Goal: Information Seeking & Learning: Learn about a topic

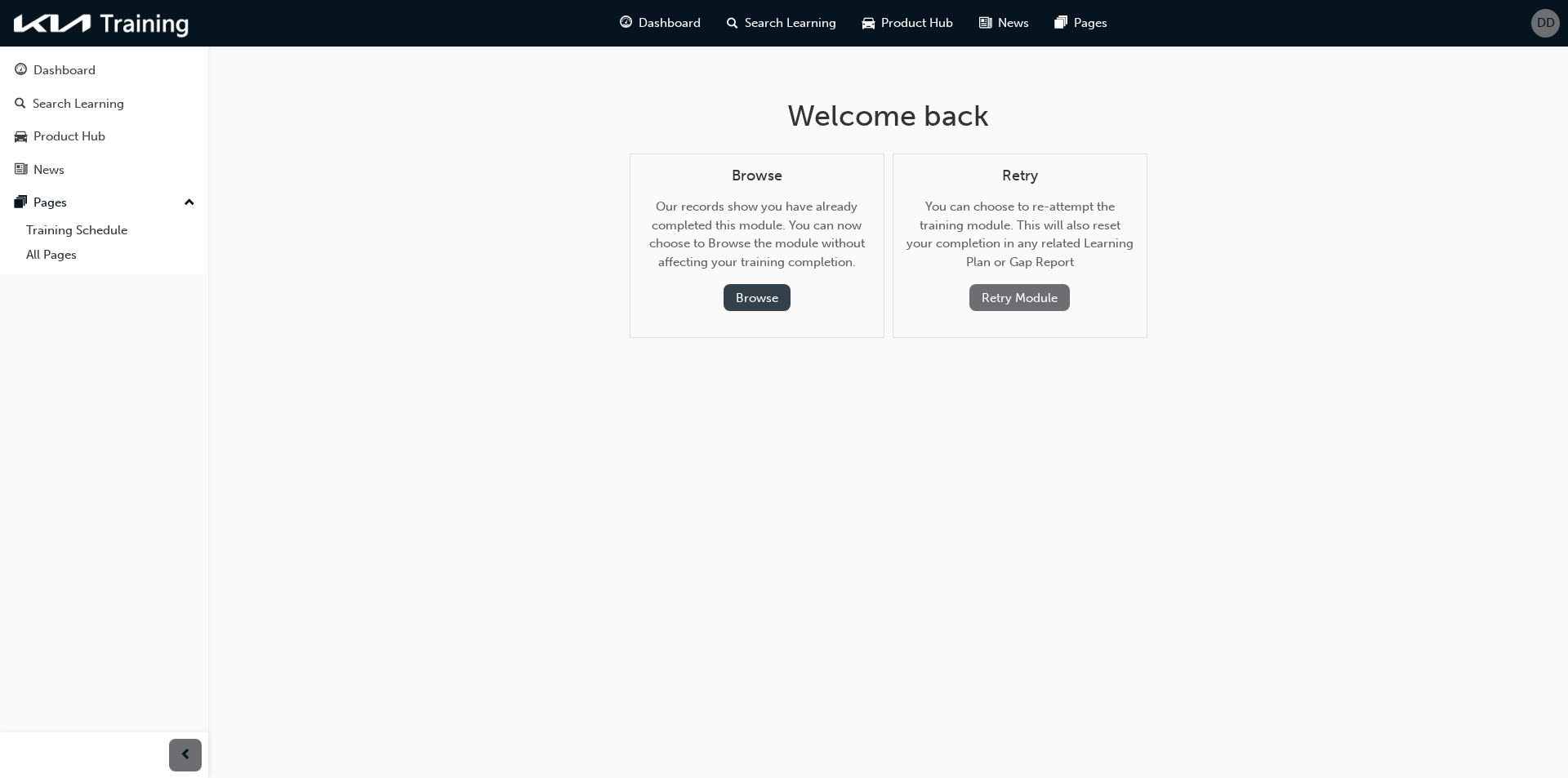
click at [738, 293] on button "Browse" at bounding box center [757, 297] width 67 height 27
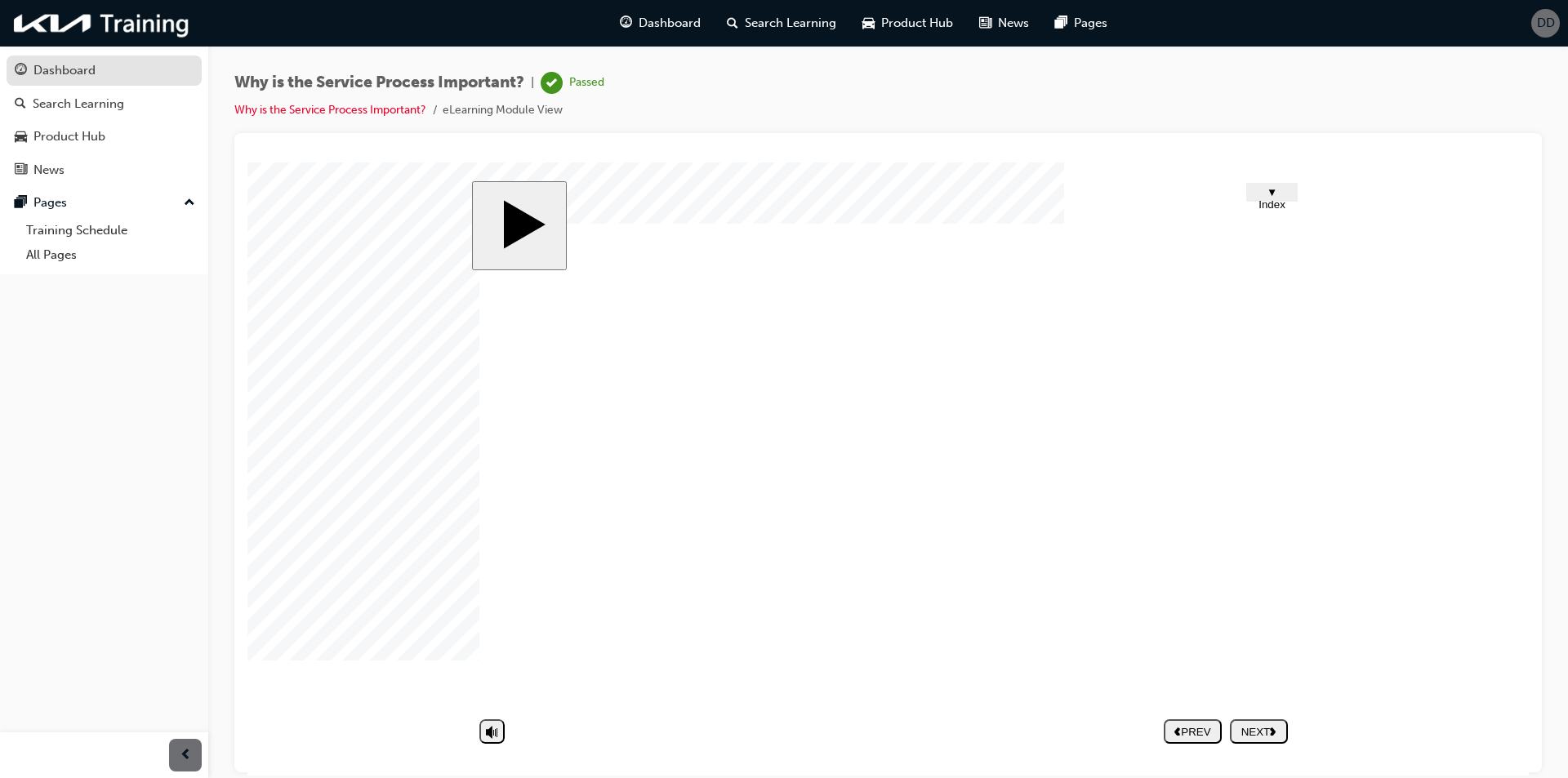
click at [79, 78] on div "Dashboard" at bounding box center [64, 70] width 62 height 19
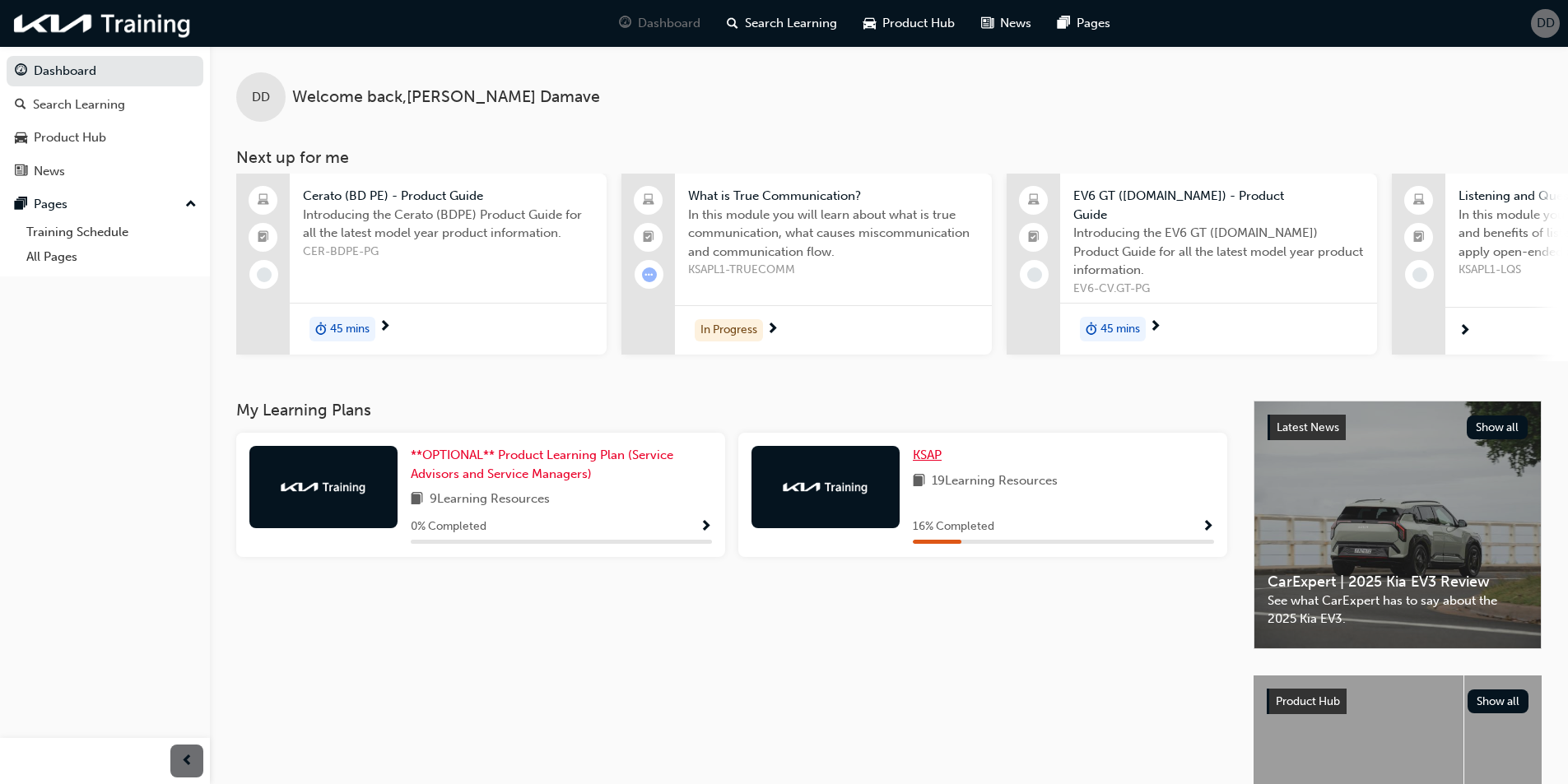
click at [936, 452] on span "KSAP" at bounding box center [927, 455] width 29 height 15
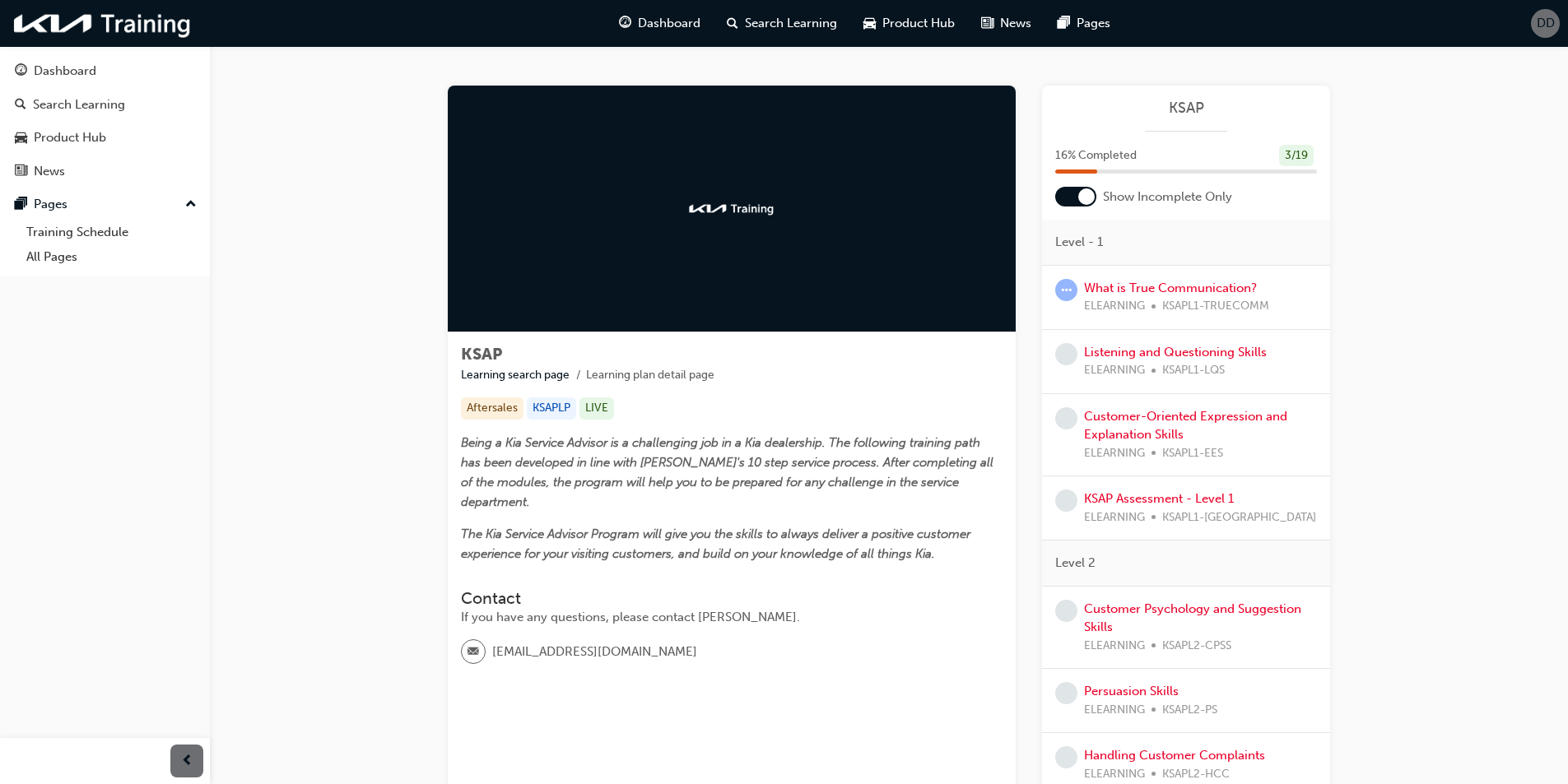
click at [1144, 298] on span "ELEARNING" at bounding box center [1114, 306] width 61 height 19
click at [1151, 296] on div "What is True Communication? ELEARNING KSAPL1-TRUECOMM" at bounding box center [1177, 297] width 186 height 37
click at [1168, 288] on link "What is True Communication?" at bounding box center [1171, 288] width 173 height 15
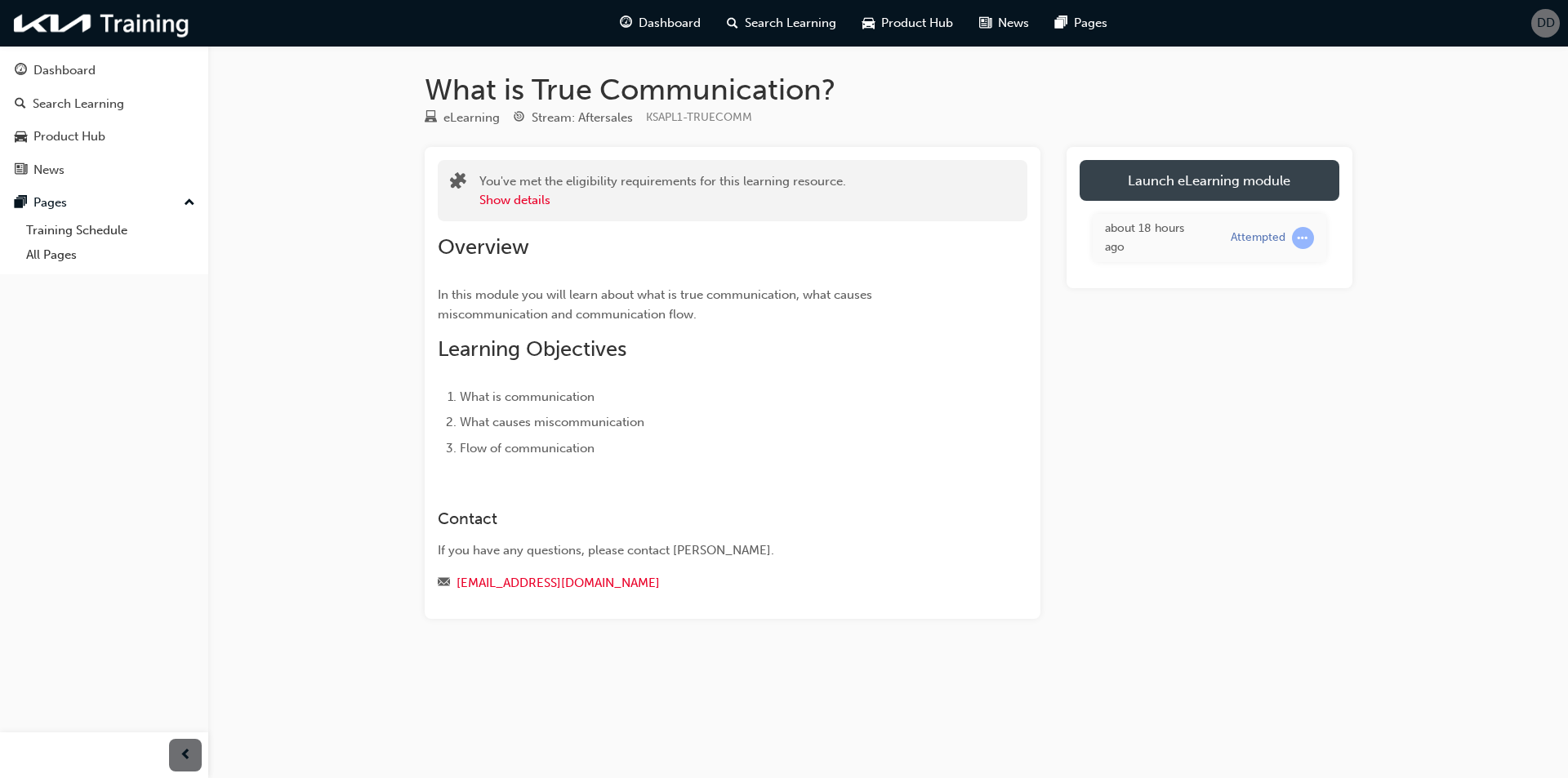
click at [1209, 168] on link "Launch eLearning module" at bounding box center [1209, 180] width 260 height 40
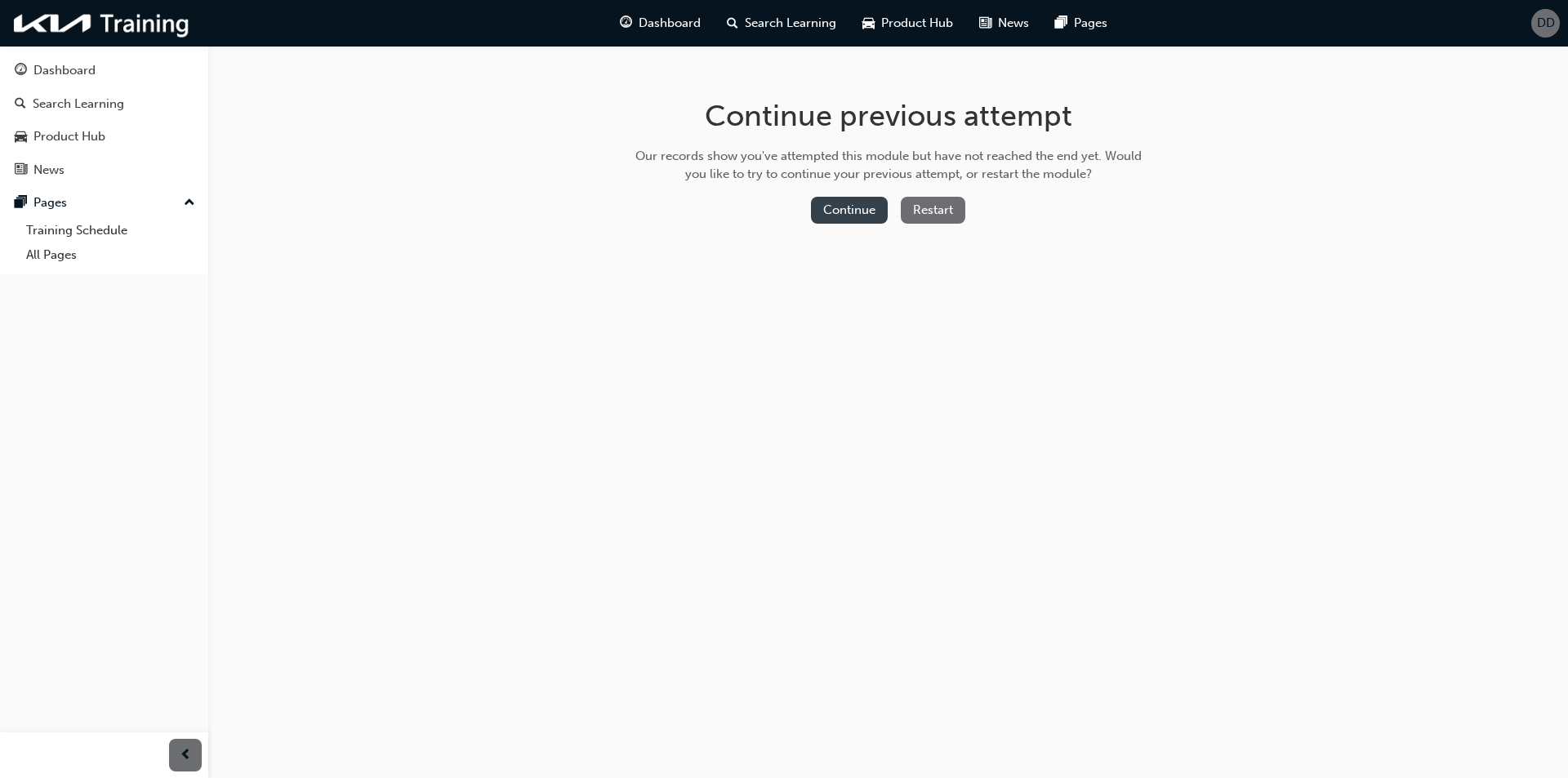
click at [834, 208] on button "Continue" at bounding box center [849, 210] width 77 height 27
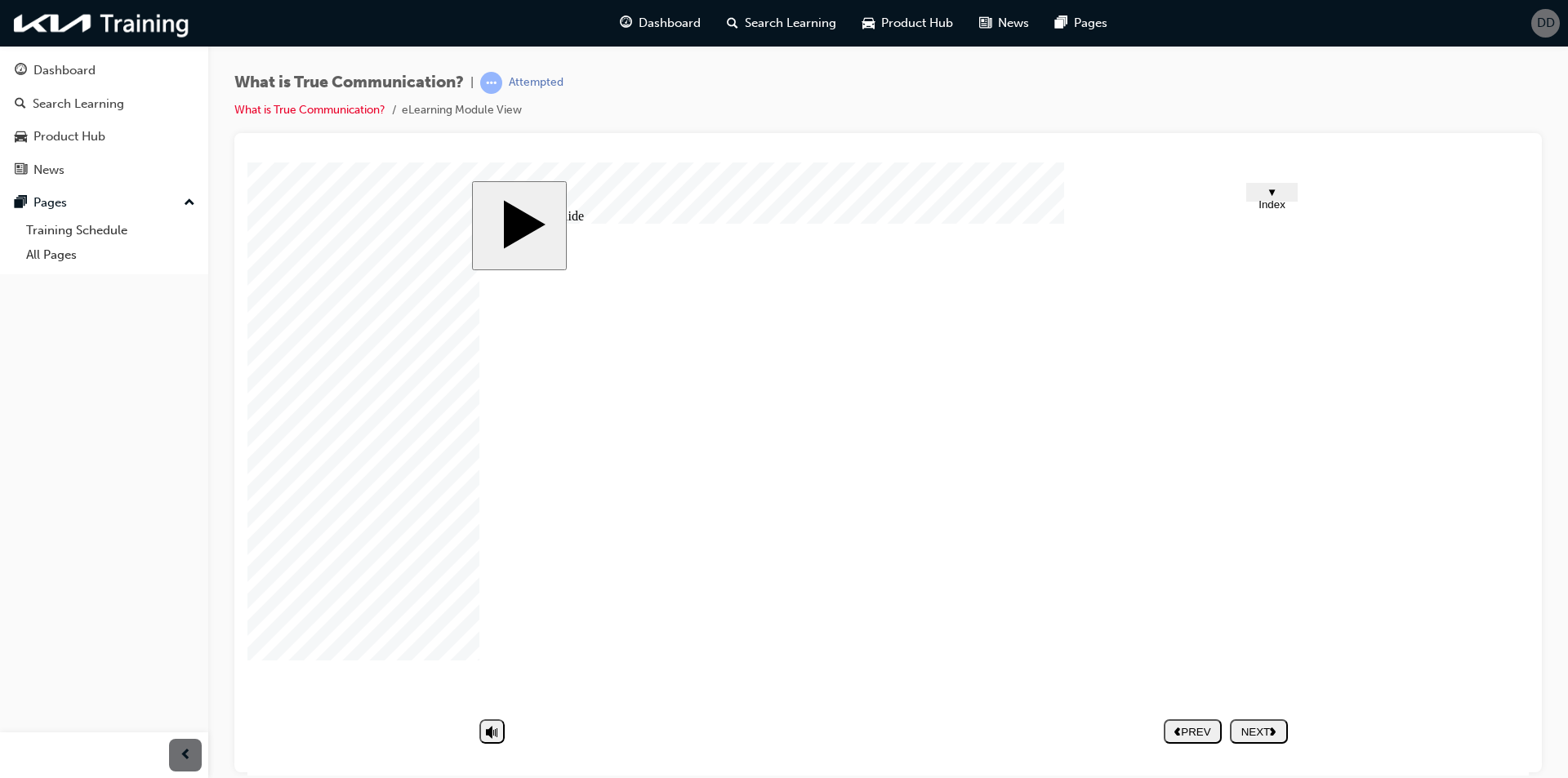
click at [1260, 734] on div "NEXT" at bounding box center [1259, 731] width 45 height 12
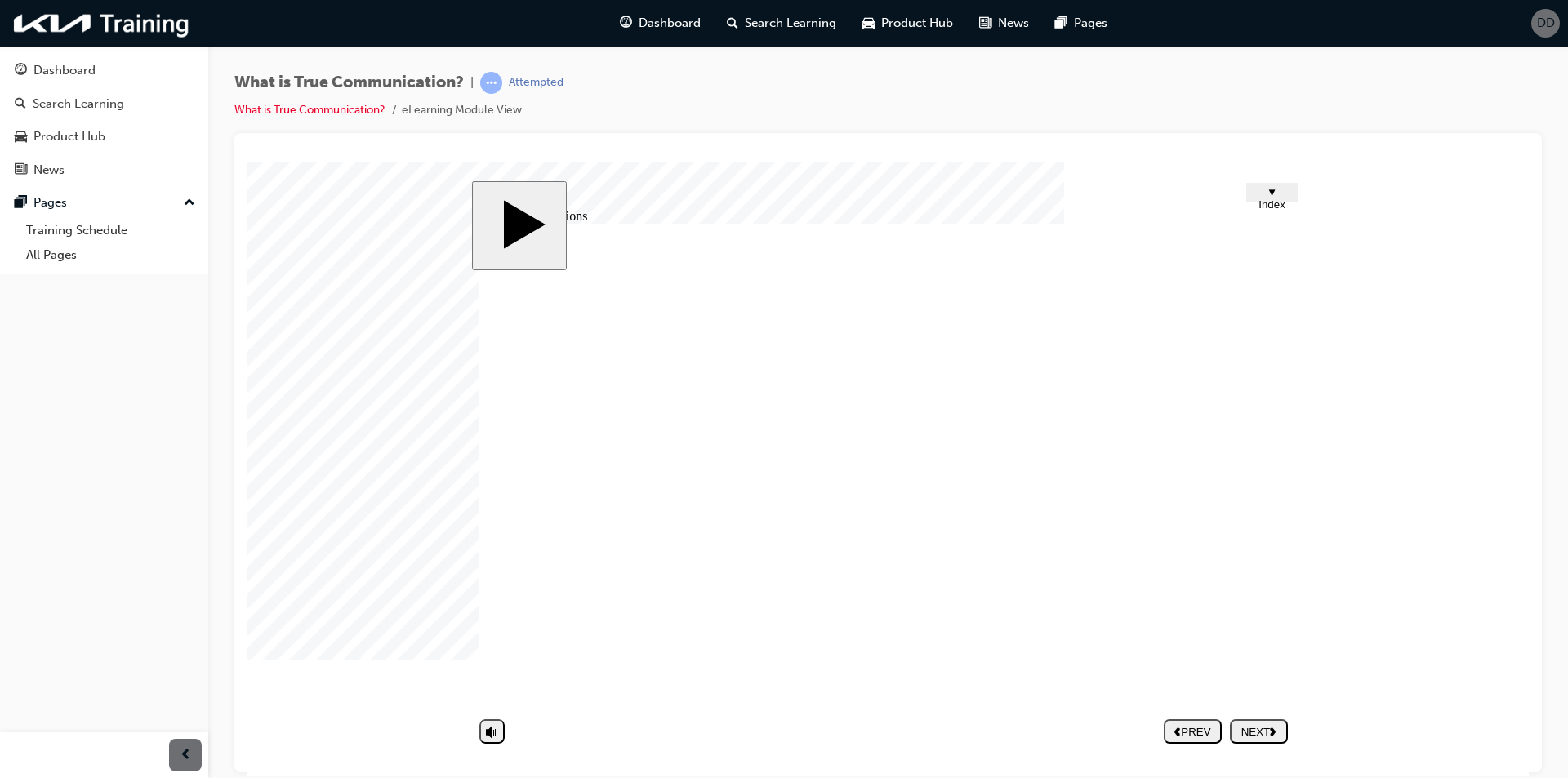
click at [1257, 732] on div "NEXT" at bounding box center [1259, 731] width 45 height 12
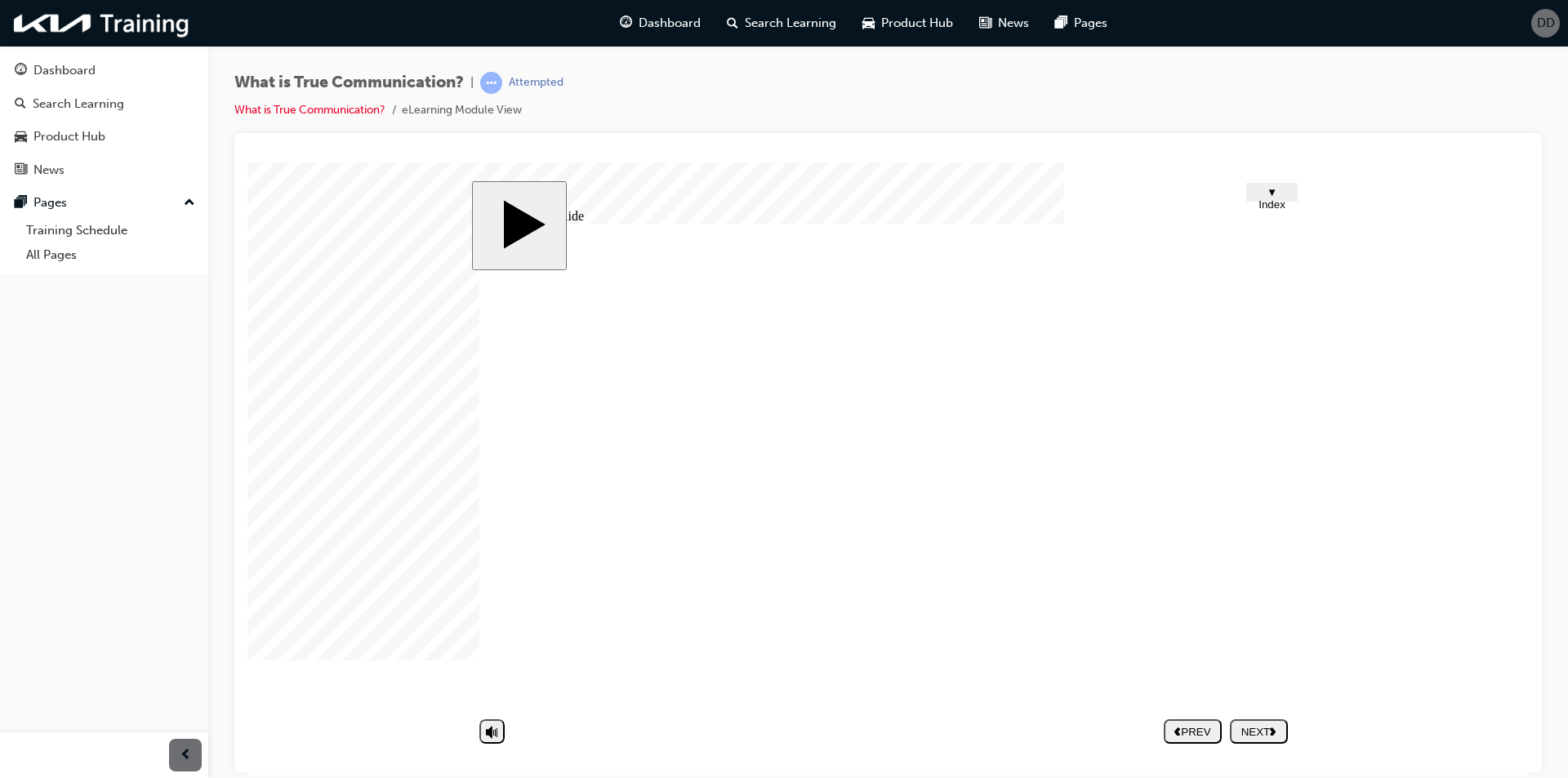
click at [1255, 739] on button "NEXT" at bounding box center [1259, 731] width 58 height 25
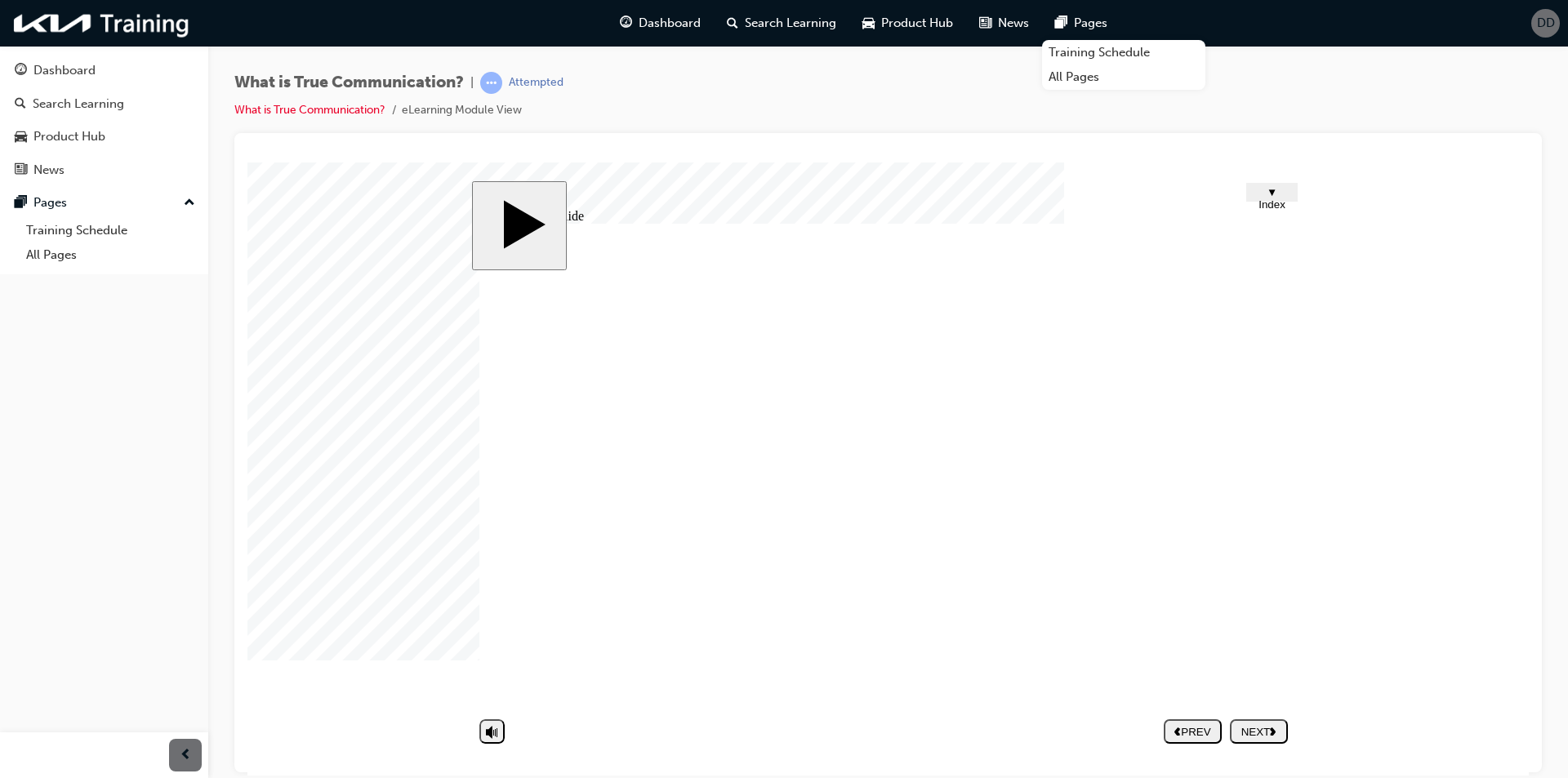
click at [535, 777] on div "What is True Communication? | Attempted What is True Communication? eLearning M…" at bounding box center [784, 389] width 1568 height 778
